Goal: Task Accomplishment & Management: Use online tool/utility

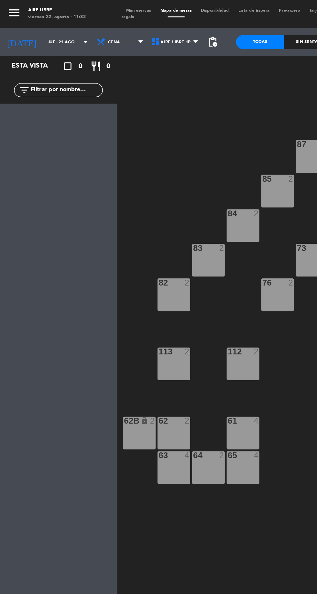
click at [30, 28] on input "jue. 21 ago." at bounding box center [50, 29] width 41 height 10
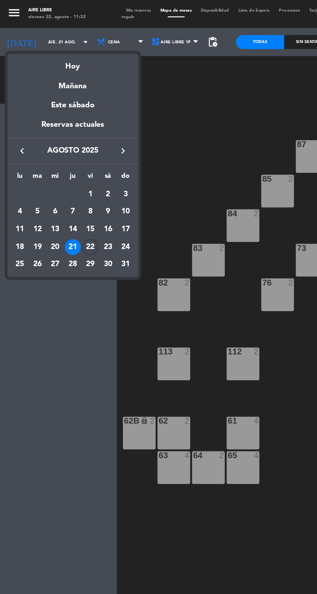
click at [50, 45] on div "Hoy" at bounding box center [50, 43] width 91 height 13
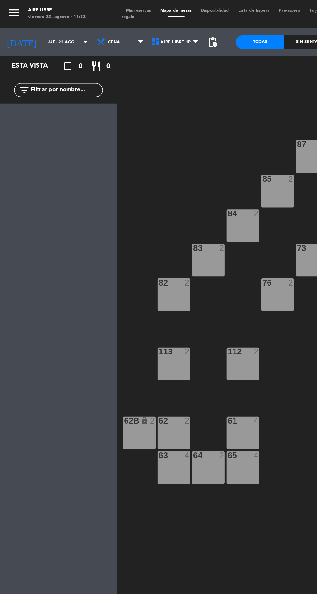
type input "vie. 22 ago."
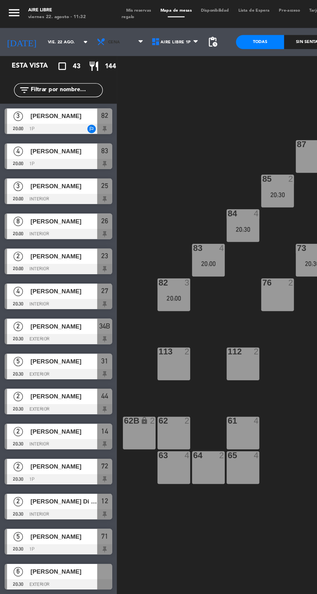
click at [75, 28] on span "Cena" at bounding box center [79, 29] width 8 height 4
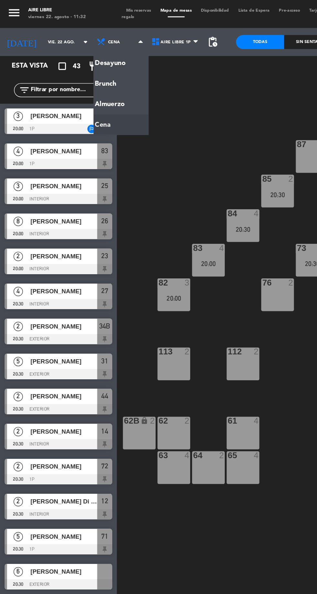
click at [69, 59] on ng-component "menu Aire Libre [DATE] 22. agosto - 11:32 Mis reservas Mapa de mesas Disponibil…" at bounding box center [158, 296] width 317 height 593
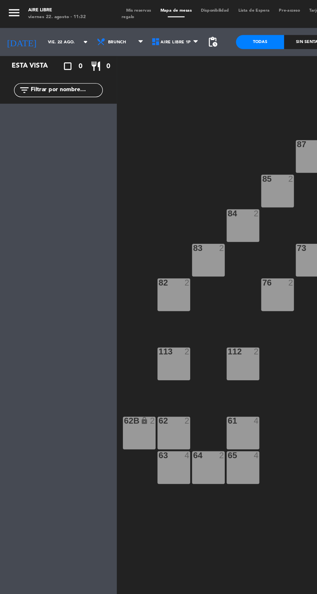
click at [81, 28] on span "Brunch" at bounding box center [84, 29] width 38 height 14
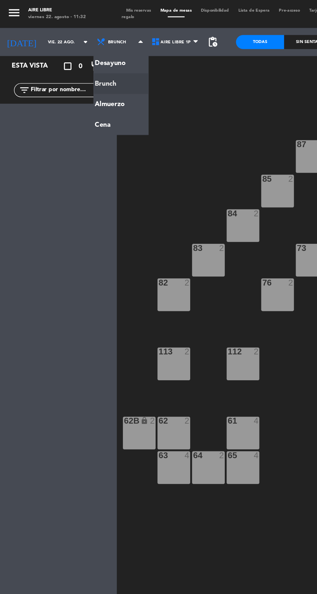
click at [70, 83] on ng-component "menu Aire Libre [DATE] 22. agosto - 11:32 Mis reservas Mapa de mesas Disponibil…" at bounding box center [158, 296] width 317 height 593
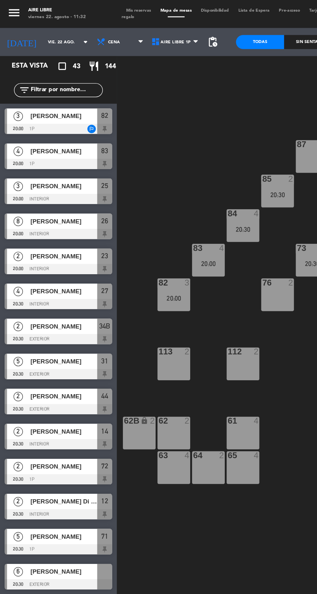
click at [102, 7] on span "Mis reservas" at bounding box center [96, 7] width 24 height 3
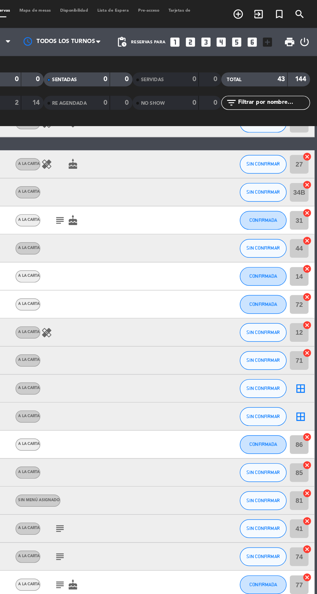
click at [309, 266] on icon "border_all" at bounding box center [306, 269] width 8 height 8
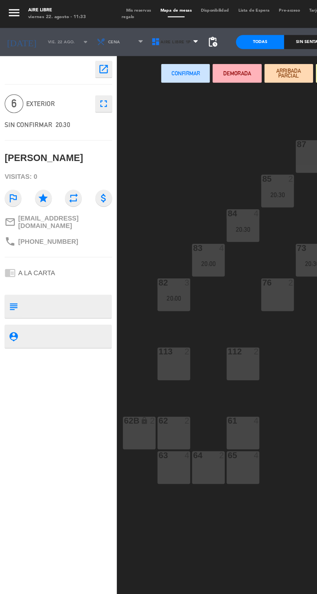
click at [114, 29] on span "Aire Libre 1P" at bounding box center [121, 29] width 21 height 4
click at [119, 58] on ng-component "menu Aire Libre [DATE] 22. agosto - 11:33 Mis reservas Mapa de mesas Disponibil…" at bounding box center [158, 296] width 317 height 593
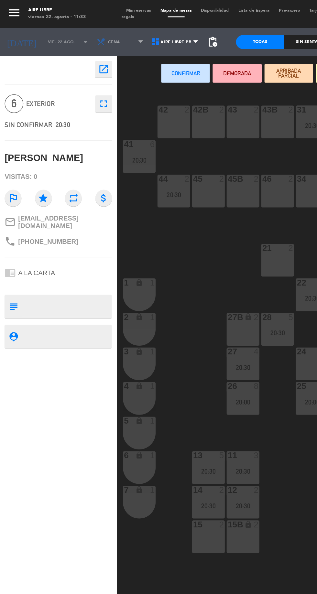
scroll to position [0, 35]
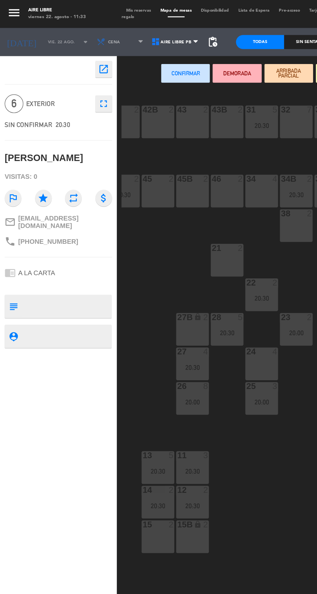
click at [205, 88] on div "32 7" at bounding box center [205, 84] width 23 height 23
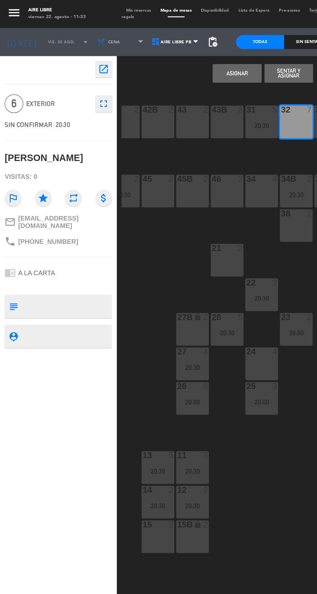
click at [158, 55] on button "Asignar" at bounding box center [164, 50] width 34 height 13
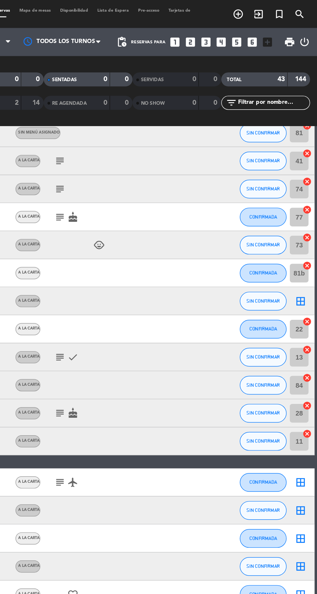
click at [307, 208] on icon "border_all" at bounding box center [306, 209] width 8 height 8
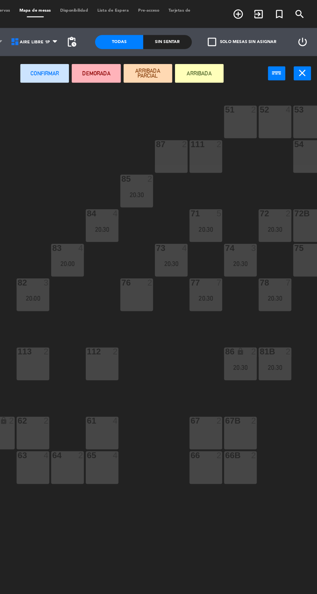
scroll to position [0, 59]
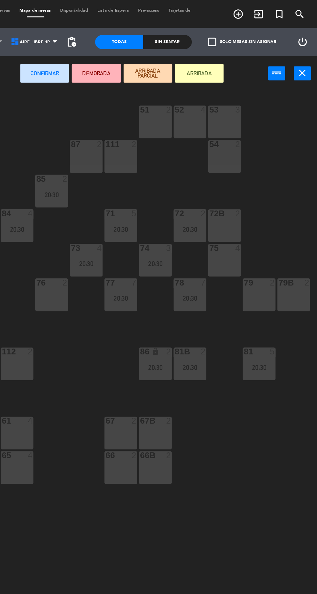
click at [262, 178] on div "75 4" at bounding box center [253, 180] width 23 height 23
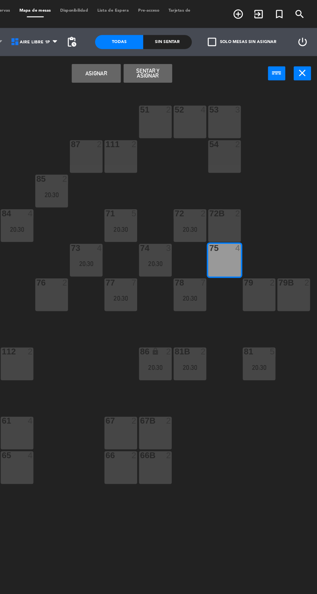
scroll to position [0, 0]
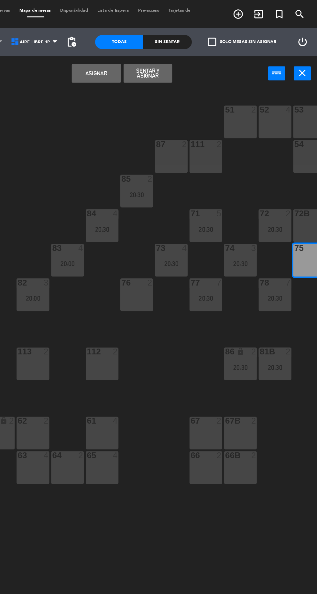
click at [168, 50] on button "Asignar" at bounding box center [164, 50] width 34 height 13
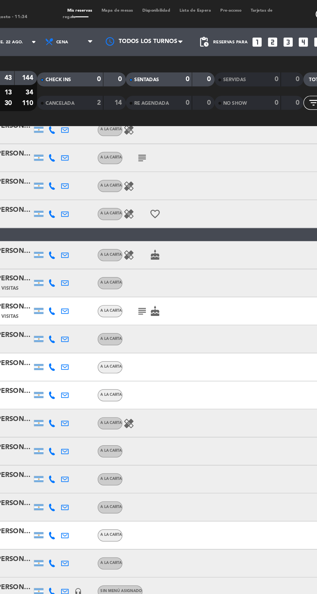
click at [142, 216] on icon "subject" at bounding box center [139, 216] width 8 height 8
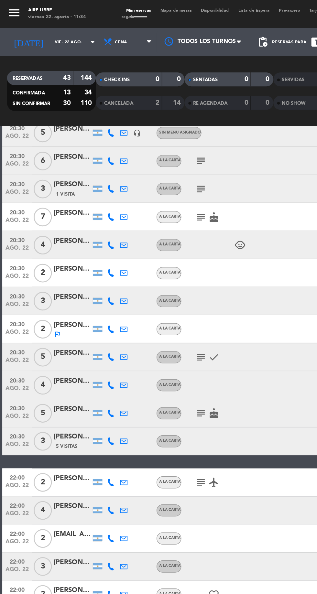
click at [139, 249] on icon "subject" at bounding box center [139, 248] width 8 height 8
click at [137, 286] on icon "subject" at bounding box center [139, 286] width 8 height 8
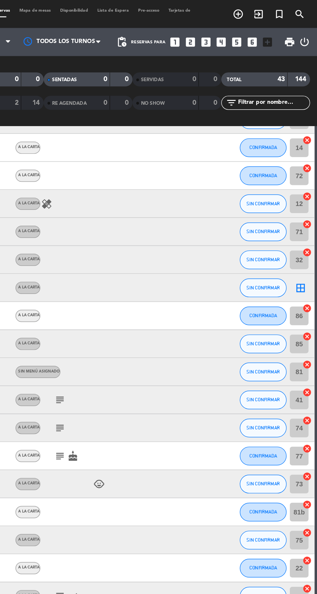
click at [306, 197] on icon "border_all" at bounding box center [306, 199] width 8 height 8
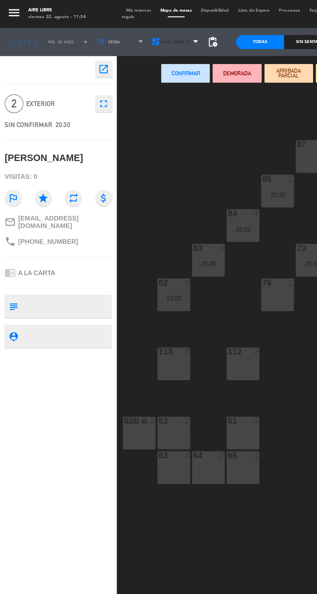
click at [117, 29] on span "Aire Libre 1P" at bounding box center [121, 29] width 21 height 4
click at [124, 60] on ng-component "menu Aire Libre [DATE] 22. agosto - 11:34 Mis reservas Mapa de mesas Disponibil…" at bounding box center [158, 296] width 317 height 593
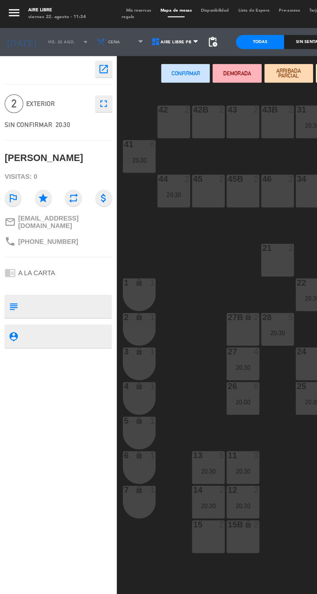
click at [118, 29] on span "Aire Libre PB" at bounding box center [121, 29] width 21 height 4
click at [119, 47] on ng-component "menu Aire Libre [DATE] 22. agosto - 11:34 Mis reservas Mapa de mesas Disponibil…" at bounding box center [158, 296] width 317 height 593
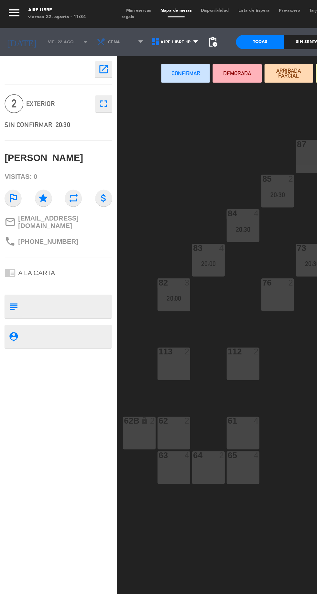
click at [191, 205] on div "76 2" at bounding box center [192, 204] width 23 height 23
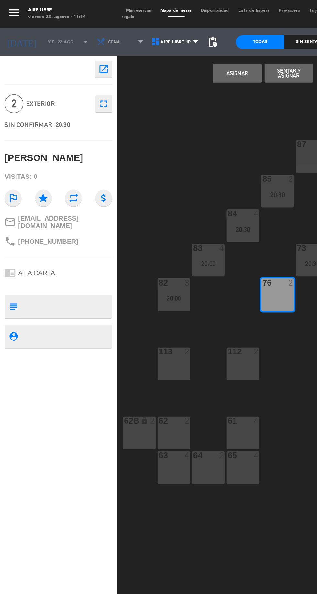
click at [161, 49] on button "Asignar" at bounding box center [164, 50] width 34 height 13
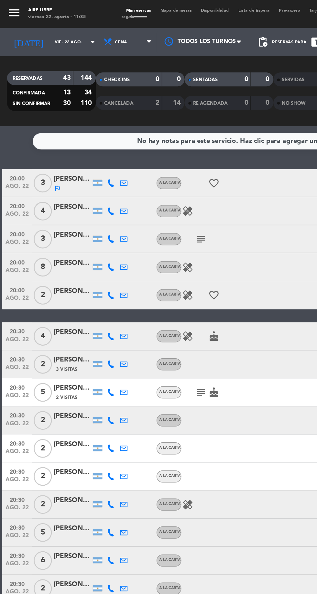
click at [140, 165] on icon "subject" at bounding box center [139, 166] width 8 height 8
